Goal: Go to known website: Access a specific website the user already knows

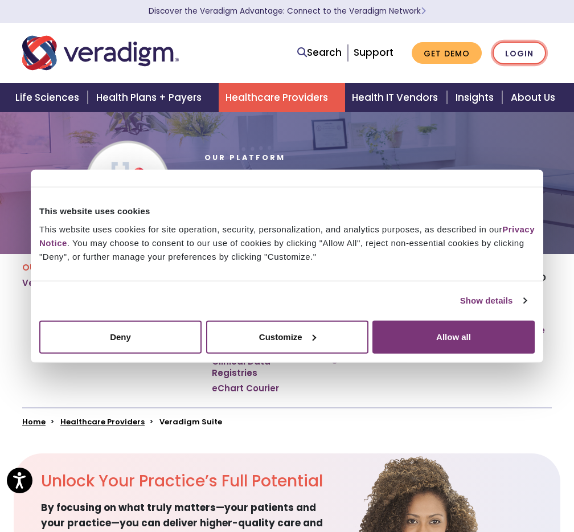
click at [518, 58] on link "Login" at bounding box center [520, 53] width 54 height 23
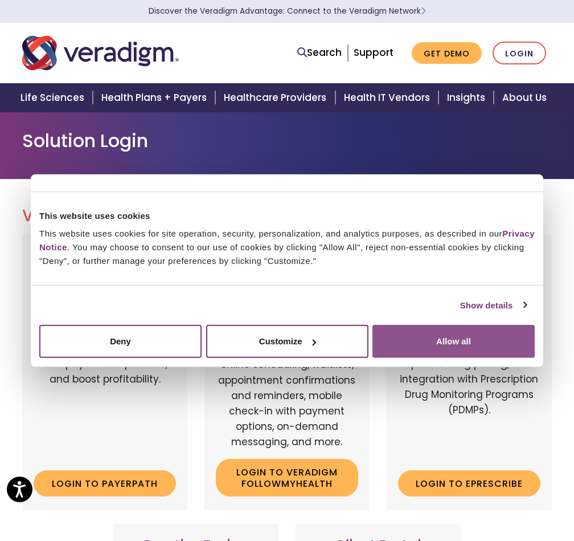
click at [470, 337] on button "Allow all" at bounding box center [454, 341] width 162 height 33
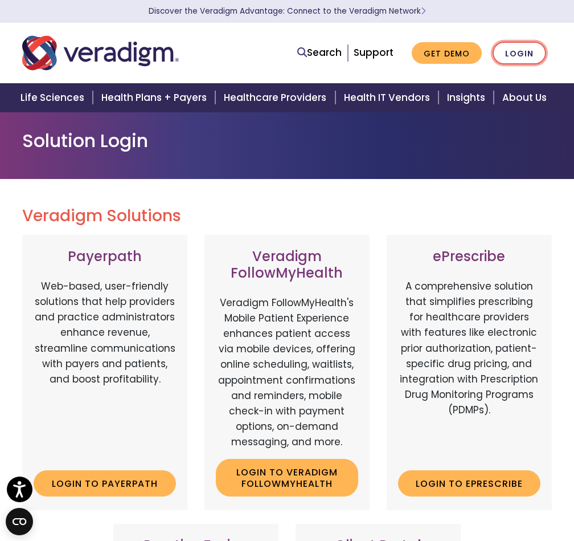
click at [522, 52] on link "Login" at bounding box center [520, 53] width 54 height 23
click at [97, 484] on link "Login to Payerpath" at bounding box center [105, 483] width 142 height 26
